Goal: Entertainment & Leisure: Consume media (video, audio)

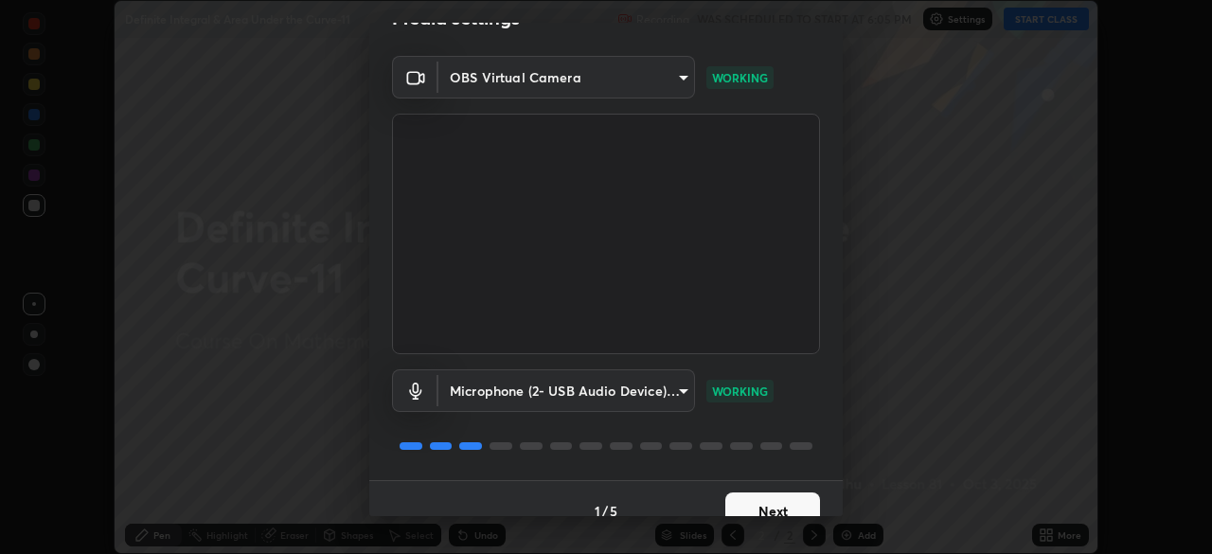
scroll to position [67, 0]
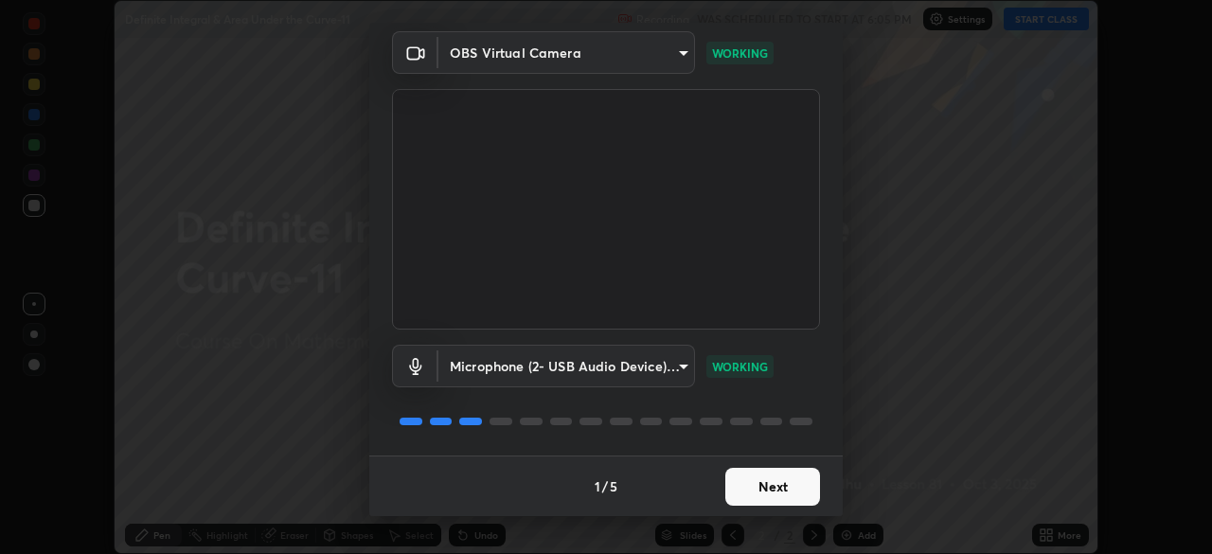
click at [799, 484] on button "Next" at bounding box center [772, 487] width 95 height 38
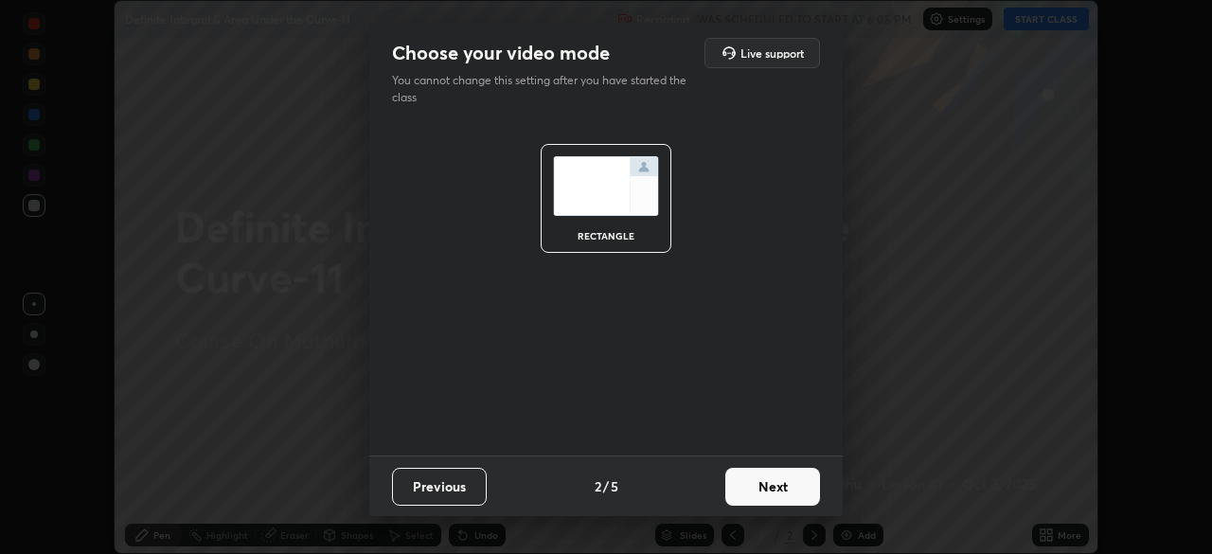
scroll to position [0, 0]
click at [802, 482] on button "Next" at bounding box center [772, 487] width 95 height 38
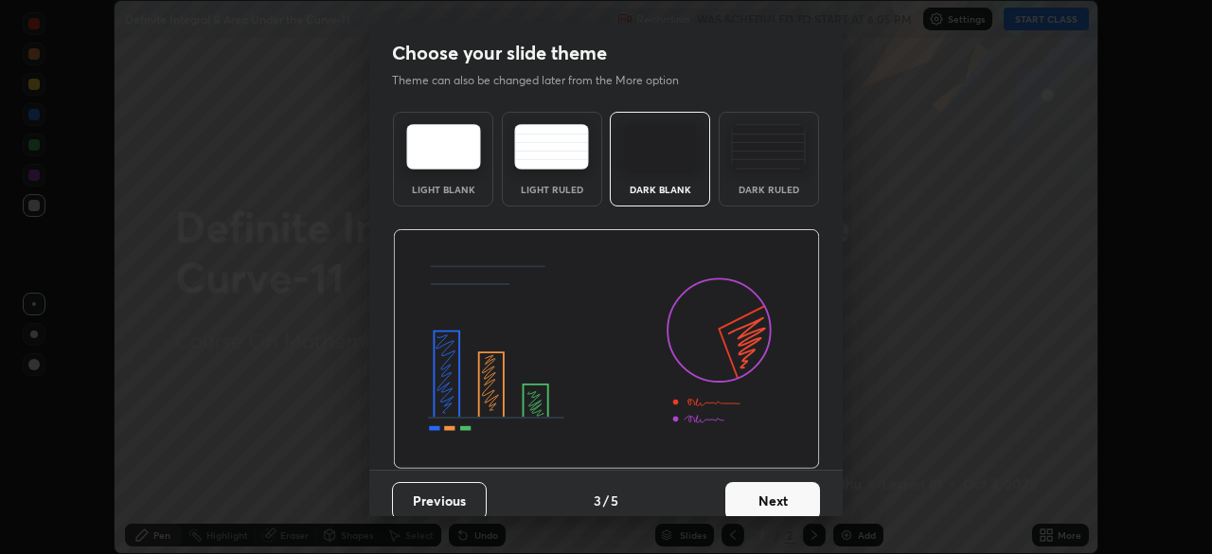
click at [791, 491] on button "Next" at bounding box center [772, 501] width 95 height 38
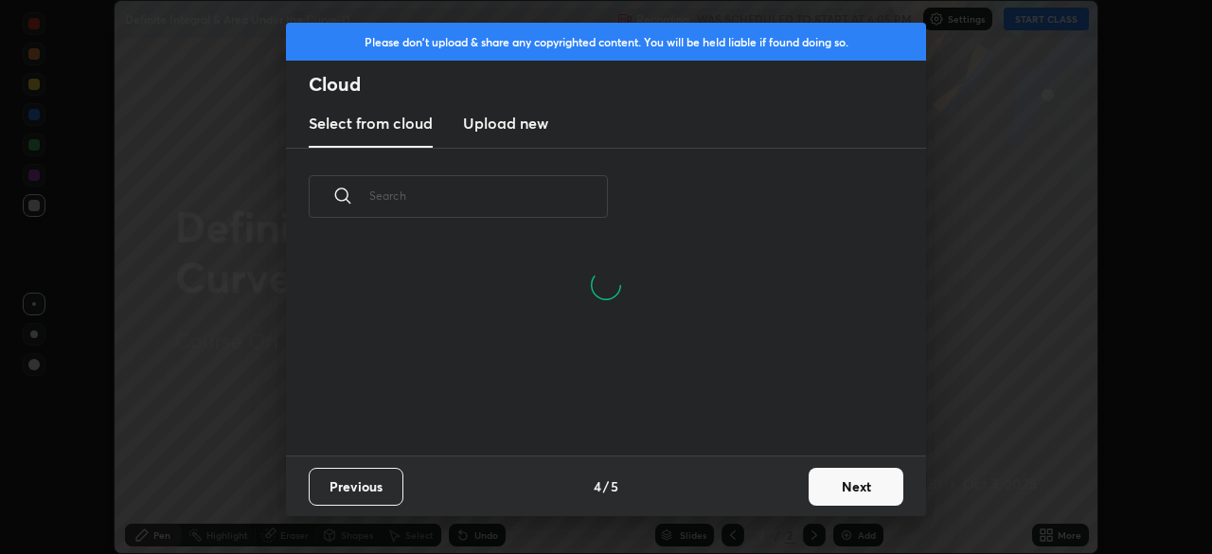
click at [883, 482] on button "Next" at bounding box center [855, 487] width 95 height 38
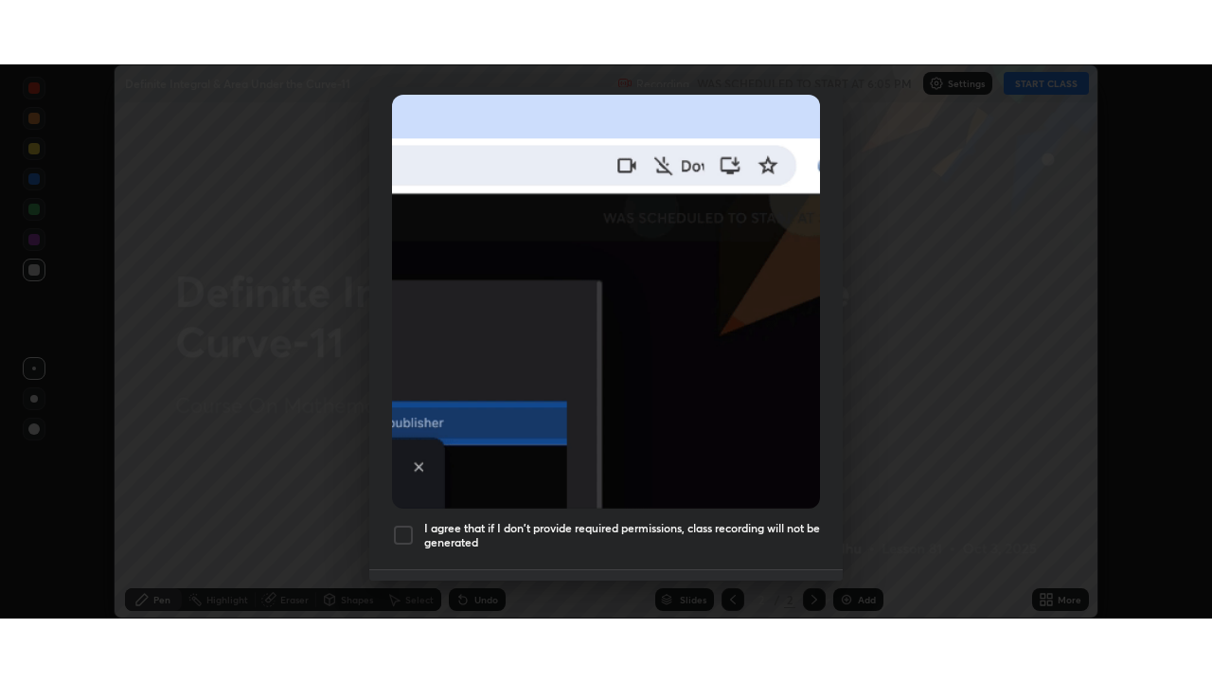
scroll to position [453, 0]
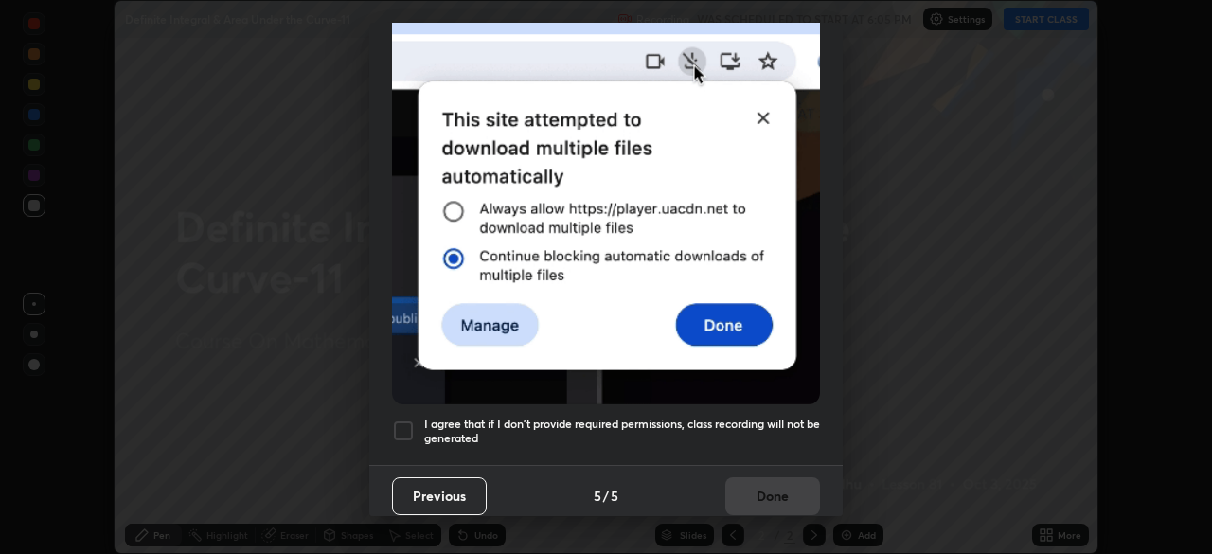
click at [791, 417] on h5 "I agree that if I don't provide required permissions, class recording will not …" at bounding box center [622, 431] width 396 height 29
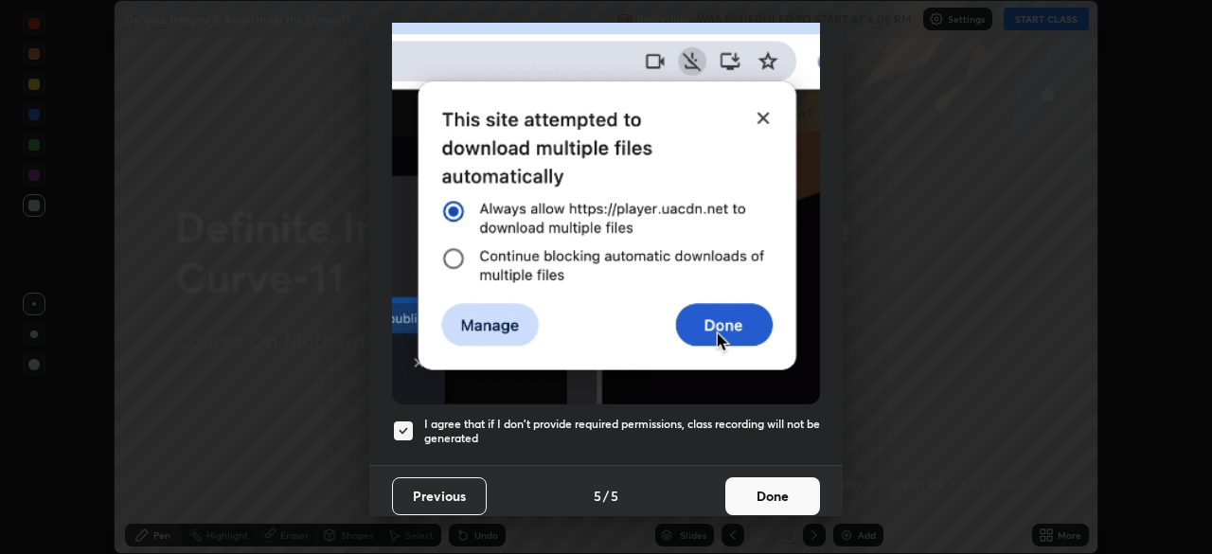
click at [801, 485] on button "Done" at bounding box center [772, 496] width 95 height 38
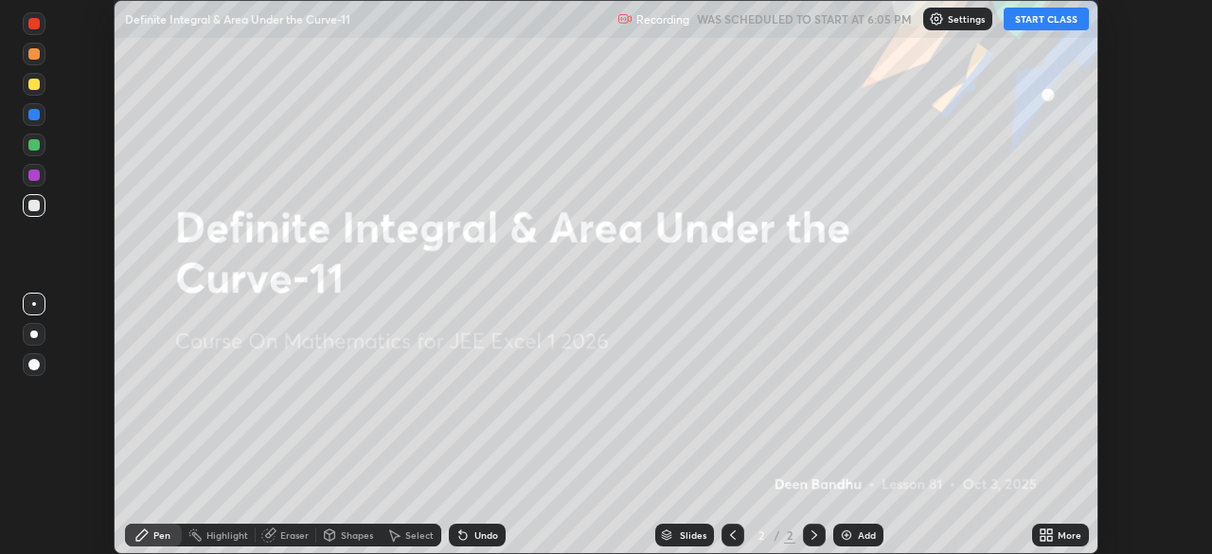
click at [1042, 529] on icon at bounding box center [1042, 531] width 5 height 5
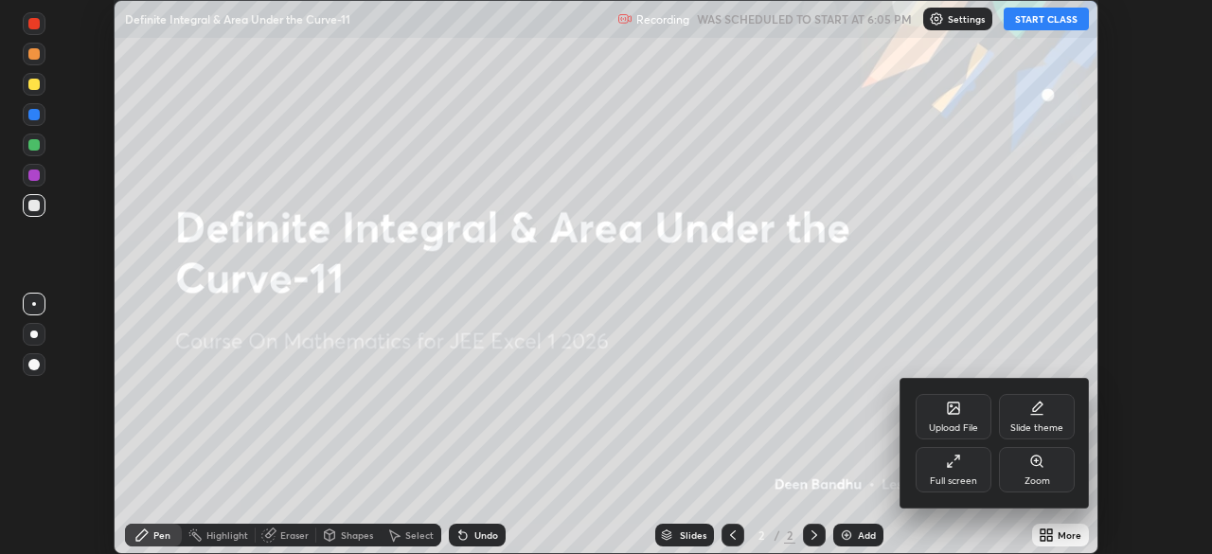
click at [951, 469] on div "Full screen" at bounding box center [953, 469] width 76 height 45
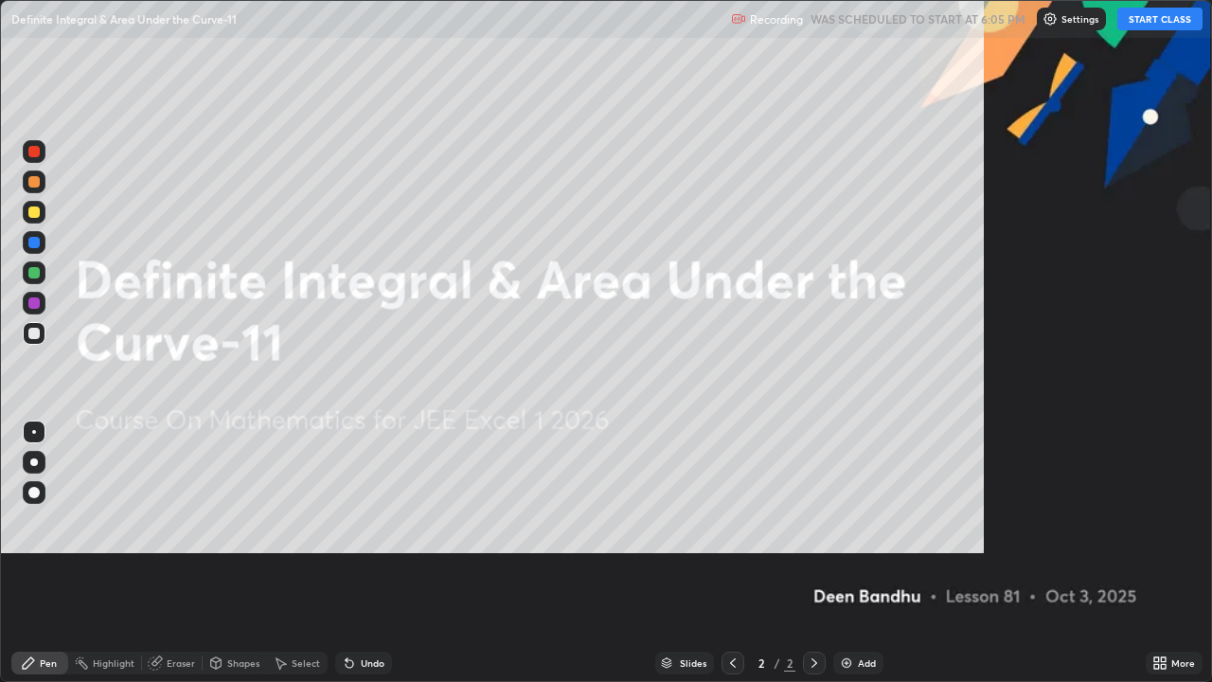
scroll to position [682, 1212]
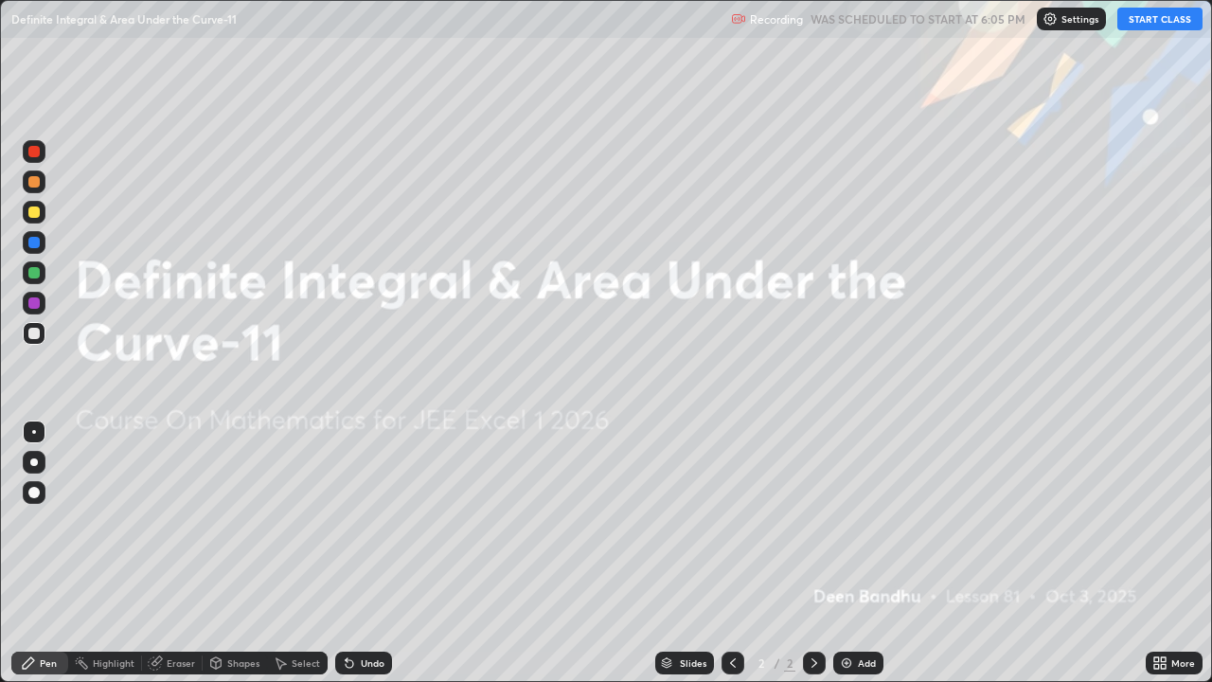
click at [1149, 24] on button "START CLASS" at bounding box center [1159, 19] width 85 height 23
click at [862, 553] on div "Add" at bounding box center [858, 662] width 50 height 23
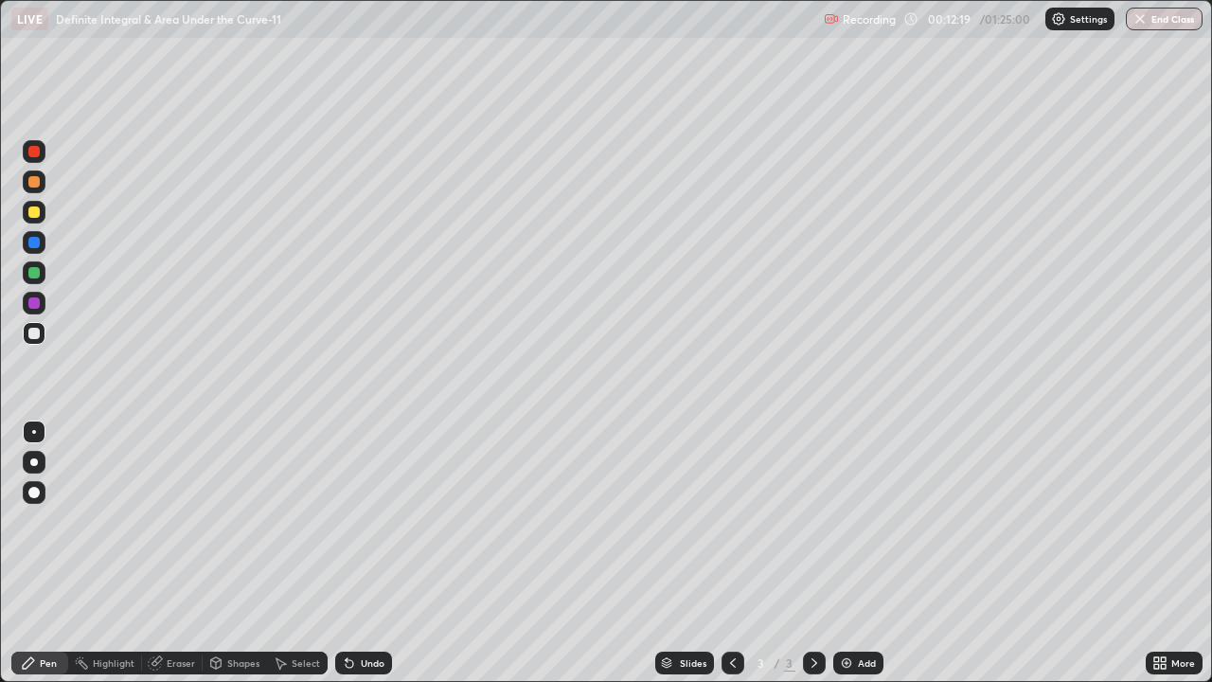
click at [33, 151] on div at bounding box center [33, 151] width 11 height 11
click at [184, 553] on div "Eraser" at bounding box center [181, 662] width 28 height 9
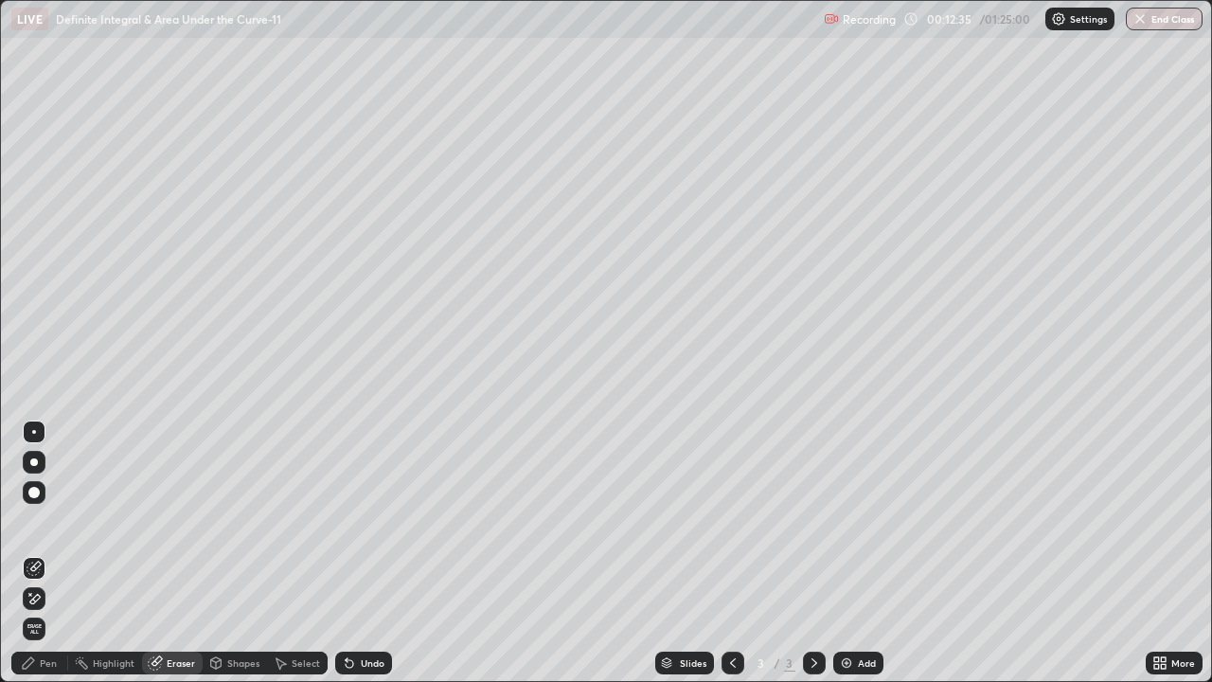
click at [46, 553] on div "Pen" at bounding box center [39, 662] width 57 height 23
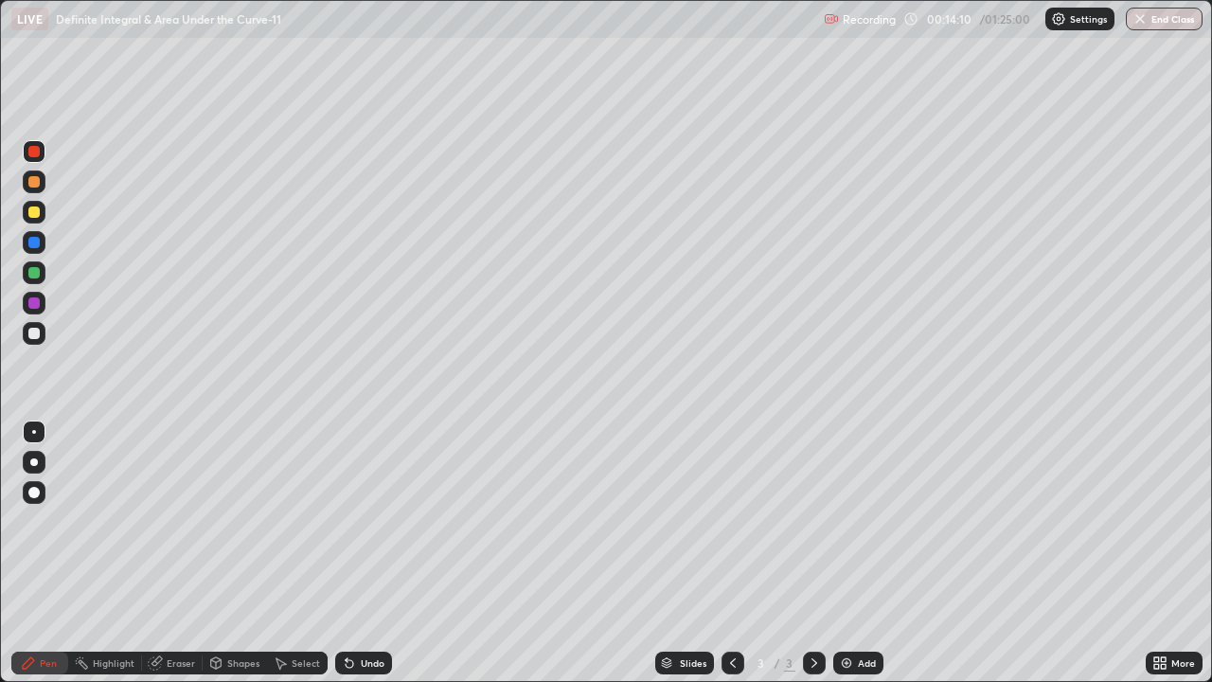
click at [34, 305] on div at bounding box center [33, 302] width 11 height 11
click at [35, 212] on div at bounding box center [33, 211] width 11 height 11
click at [865, 553] on div "Add" at bounding box center [867, 662] width 18 height 9
click at [731, 553] on icon at bounding box center [732, 662] width 15 height 15
click at [813, 553] on icon at bounding box center [814, 662] width 6 height 9
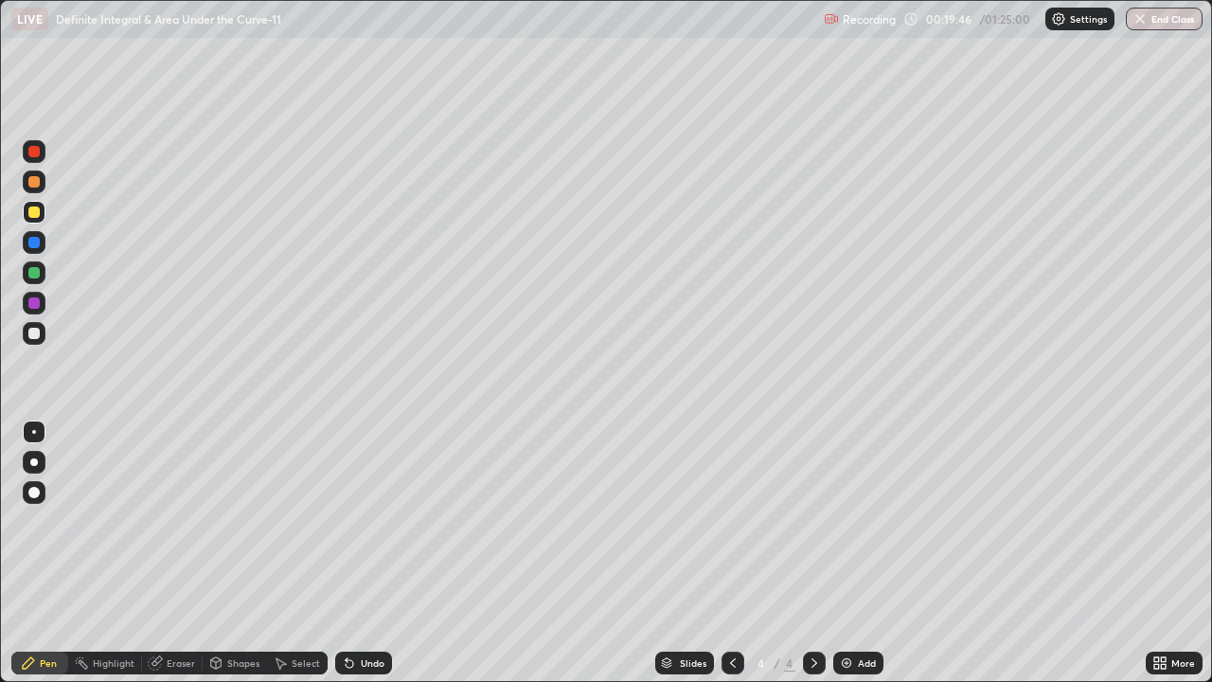
click at [728, 553] on icon at bounding box center [732, 662] width 15 height 15
click at [811, 553] on icon at bounding box center [814, 662] width 15 height 15
click at [725, 553] on icon at bounding box center [732, 662] width 15 height 15
click at [812, 553] on icon at bounding box center [814, 662] width 15 height 15
click at [866, 553] on div "Add" at bounding box center [867, 662] width 18 height 9
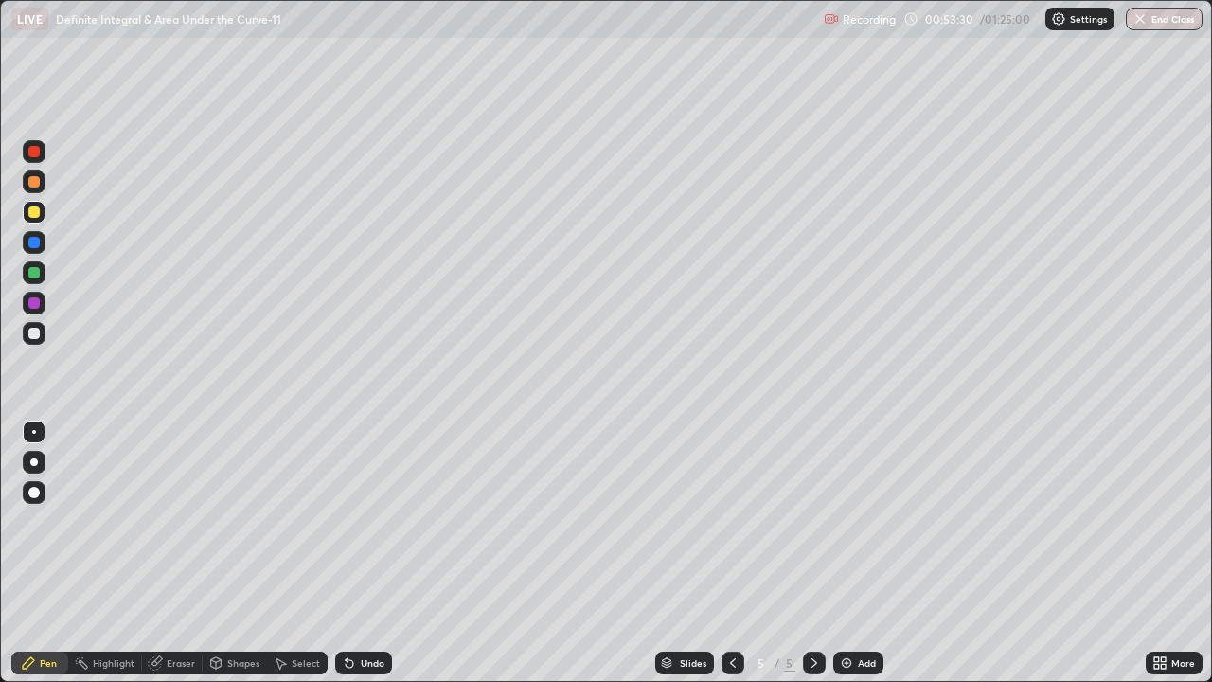
click at [35, 150] on div at bounding box center [33, 151] width 11 height 11
click at [177, 553] on div "Eraser" at bounding box center [181, 662] width 28 height 9
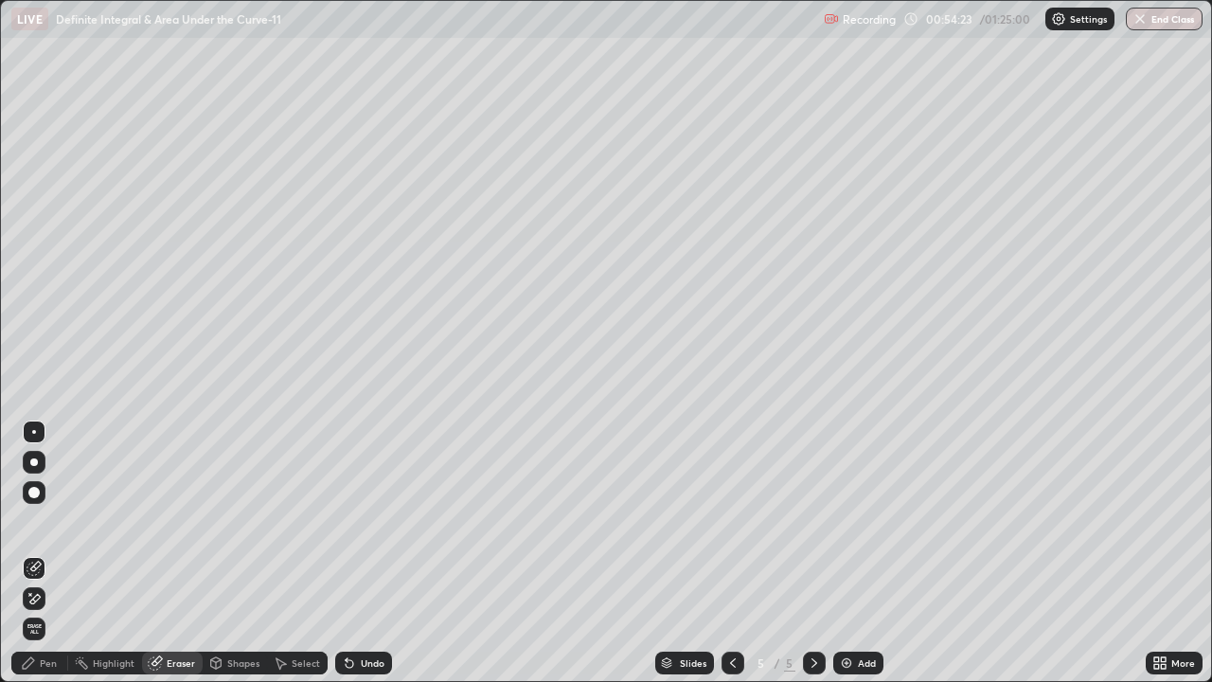
click at [43, 553] on div "Pen" at bounding box center [48, 662] width 17 height 9
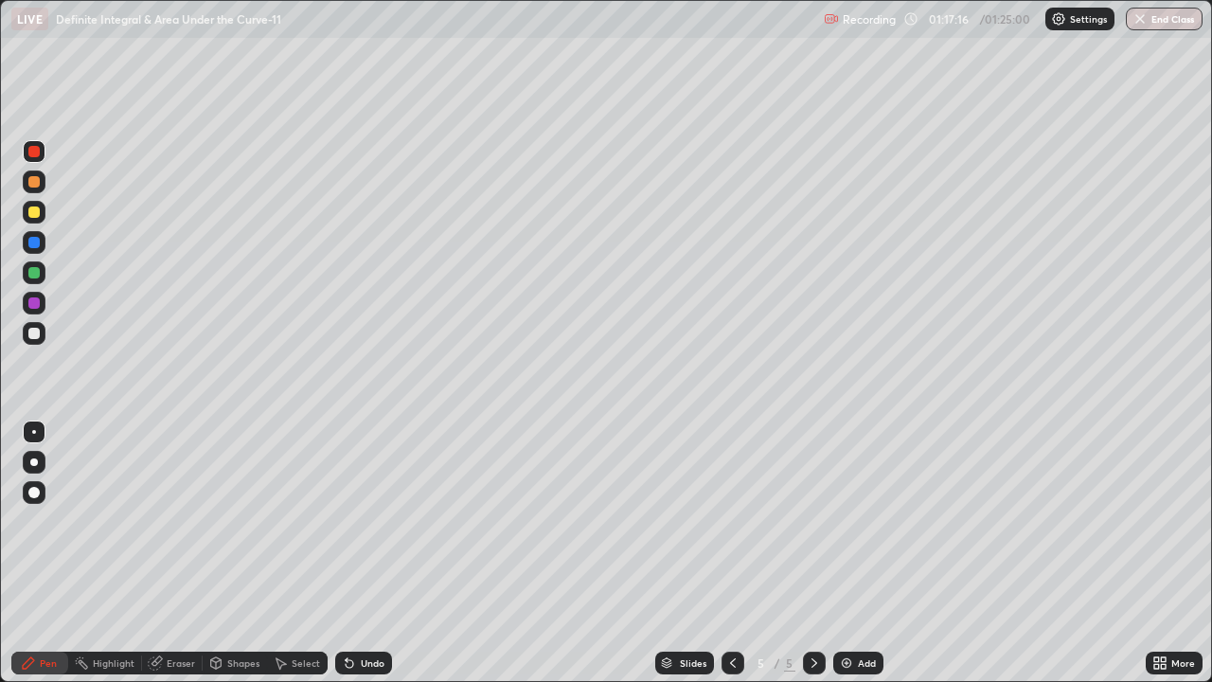
click at [1170, 22] on button "End Class" at bounding box center [1164, 19] width 77 height 23
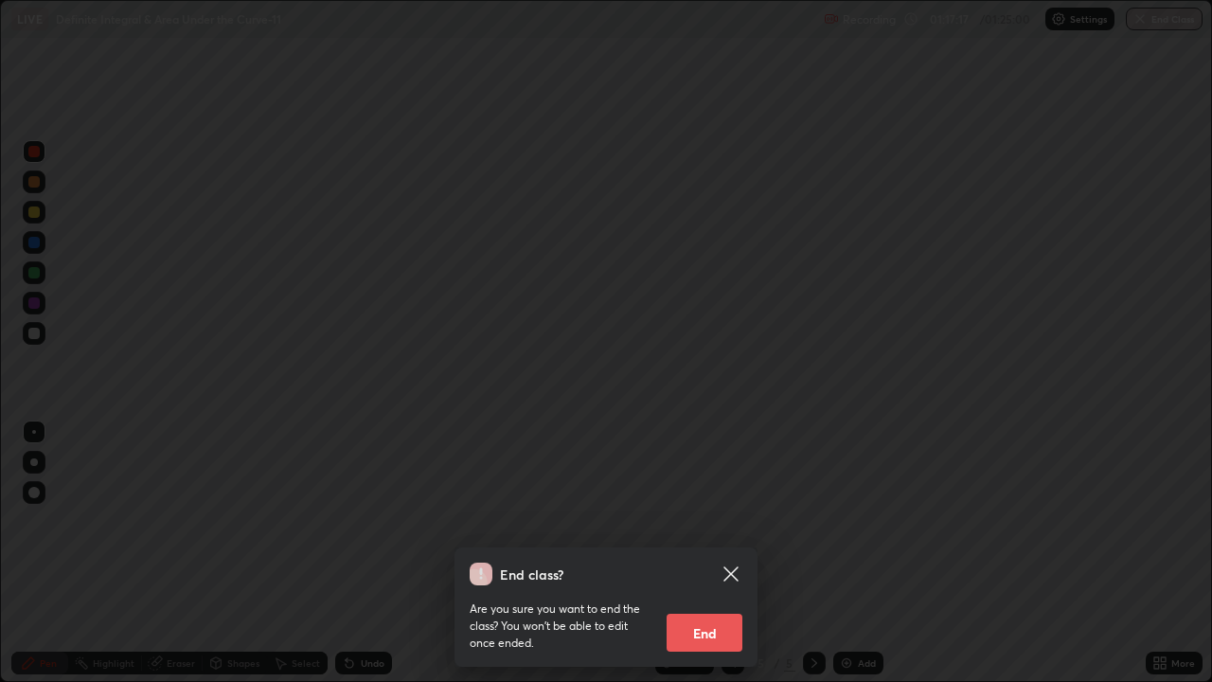
click at [736, 553] on button "End" at bounding box center [704, 632] width 76 height 38
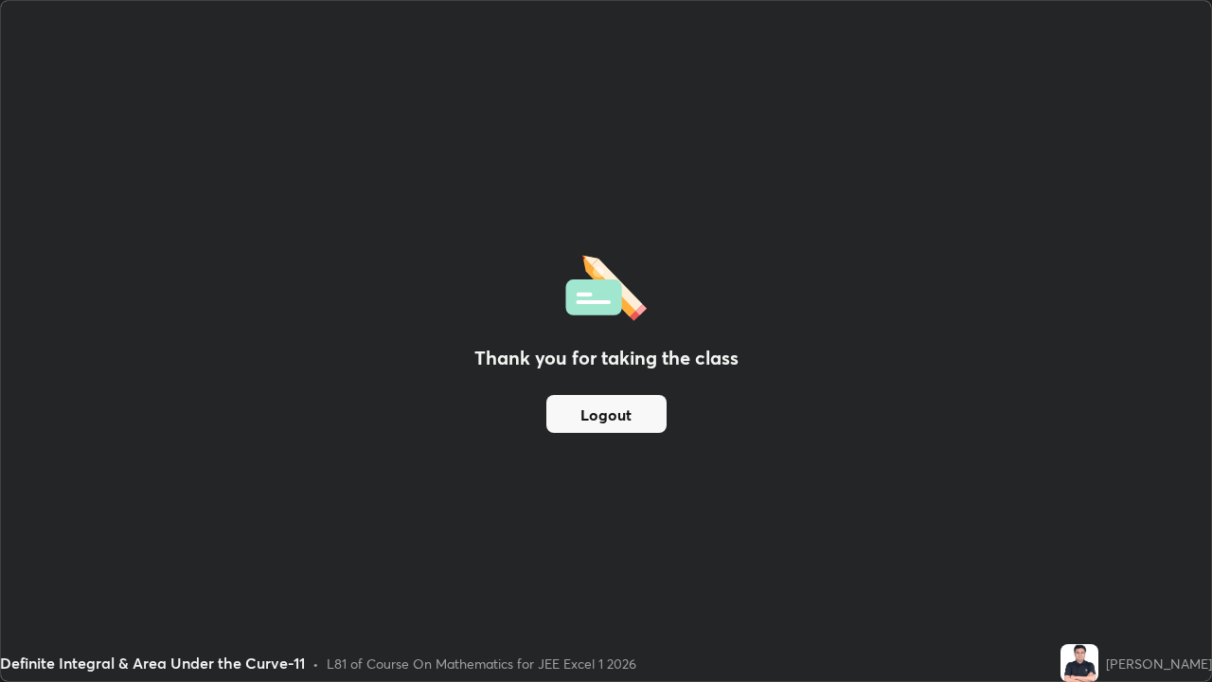
click at [631, 412] on button "Logout" at bounding box center [606, 414] width 120 height 38
